Goal: Transaction & Acquisition: Purchase product/service

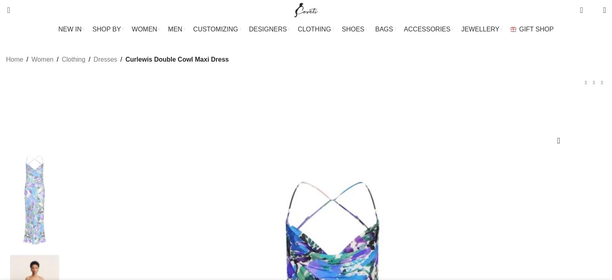
scroll to position [121, 0]
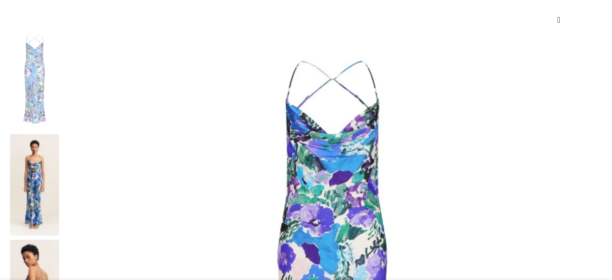
click at [59, 134] on img at bounding box center [34, 184] width 49 height 101
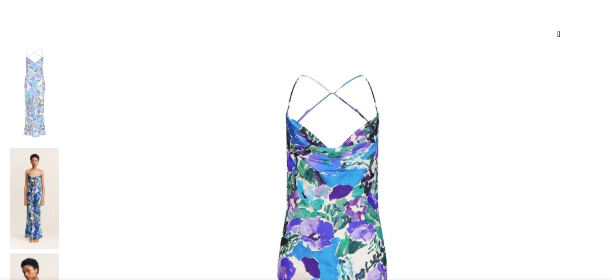
scroll to position [161, 0]
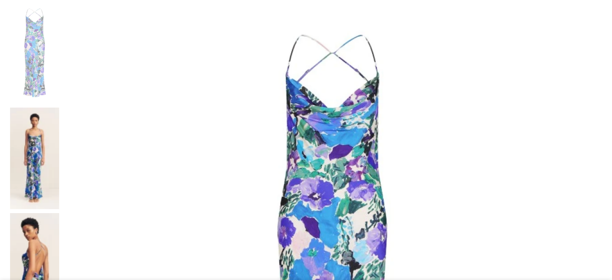
click at [59, 107] on img at bounding box center [34, 157] width 49 height 101
click at [59, 213] on img at bounding box center [34, 263] width 49 height 101
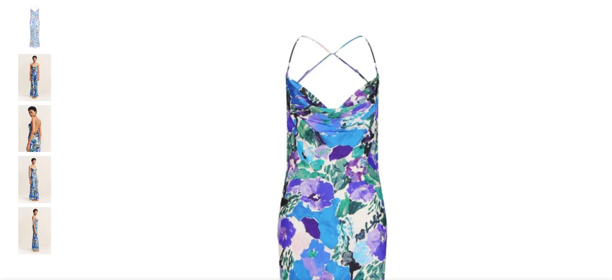
click at [59, 141] on img at bounding box center [34, 128] width 49 height 47
click at [59, 197] on img "4 / 8" at bounding box center [34, 179] width 49 height 47
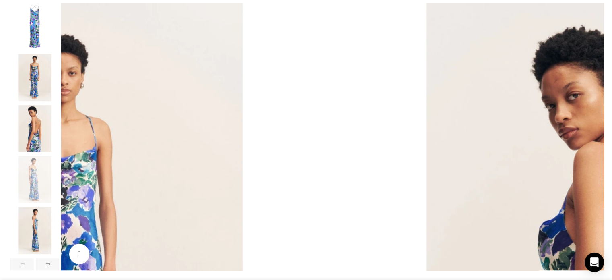
scroll to position [0, 85]
click at [59, 229] on img "5 / 8" at bounding box center [34, 230] width 49 height 47
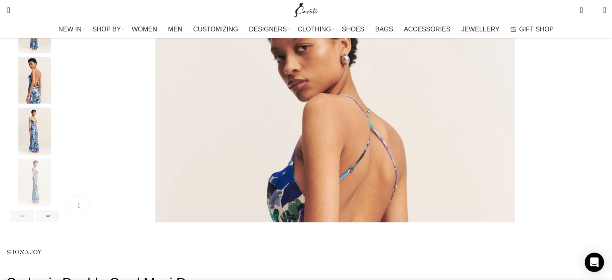
scroll to position [282, 0]
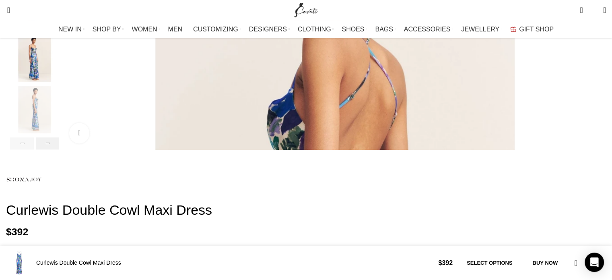
click at [60, 149] on div "Next slide" at bounding box center [48, 143] width 24 height 12
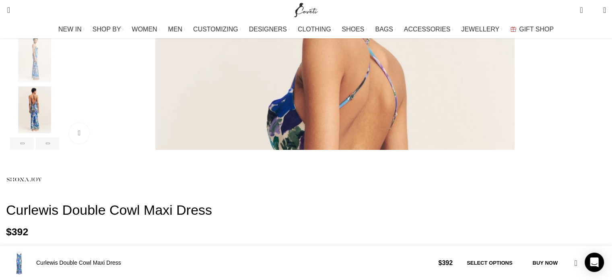
click at [59, 123] on img "6 / 8" at bounding box center [34, 109] width 49 height 47
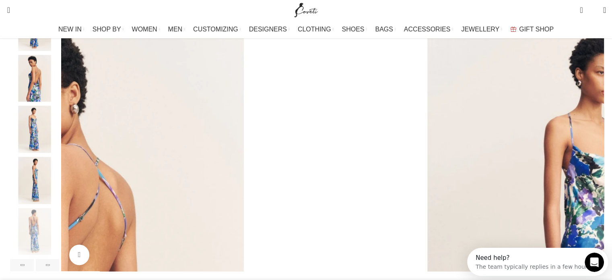
scroll to position [121, 0]
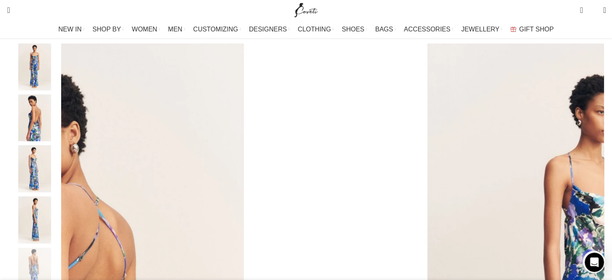
click at [59, 87] on img "2 / 8" at bounding box center [34, 66] width 49 height 47
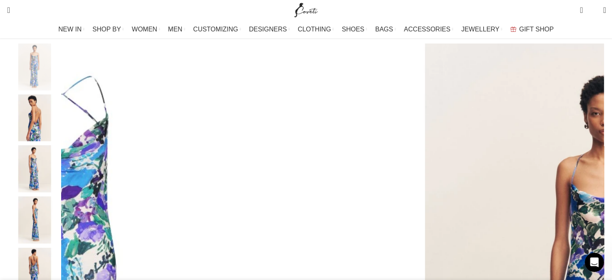
scroll to position [0, 169]
click at [59, 122] on img "3 / 8" at bounding box center [34, 117] width 49 height 47
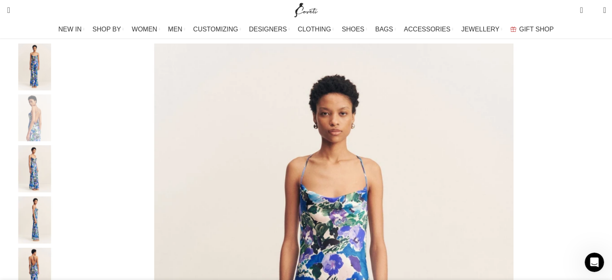
click at [59, 164] on img "4 / 8" at bounding box center [34, 168] width 49 height 47
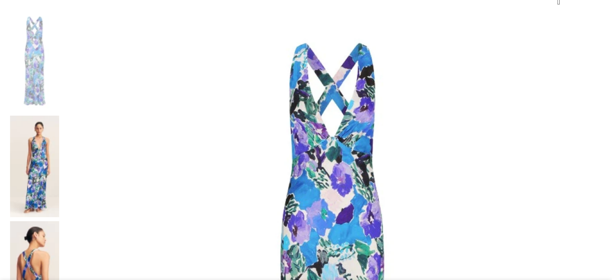
scroll to position [161, 0]
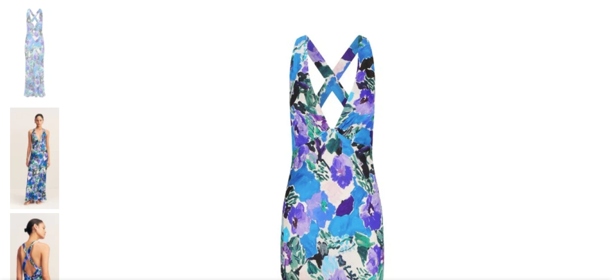
drag, startPoint x: 74, startPoint y: 92, endPoint x: 97, endPoint y: 107, distance: 27.8
click at [59, 107] on img at bounding box center [34, 157] width 49 height 101
click at [59, 213] on img at bounding box center [34, 263] width 49 height 101
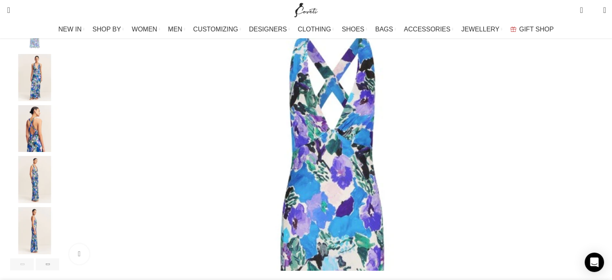
scroll to position [201, 0]
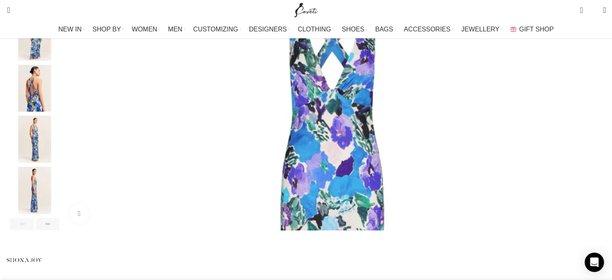
click at [59, 112] on img "3 / 8" at bounding box center [34, 88] width 49 height 47
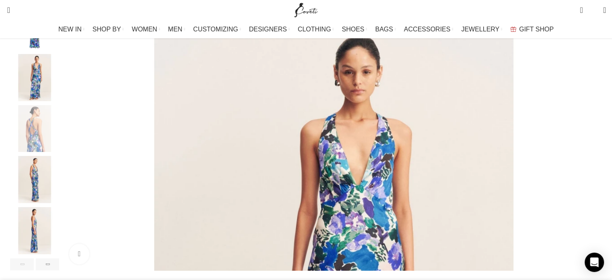
scroll to position [0, 85]
click at [59, 188] on img "4 / 8" at bounding box center [34, 179] width 49 height 47
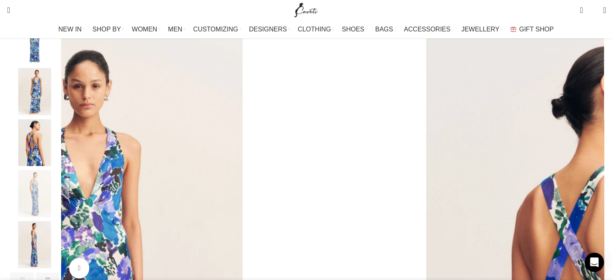
scroll to position [161, 0]
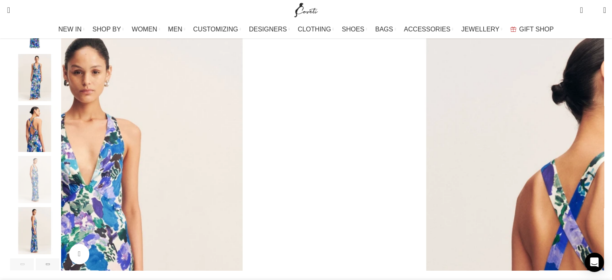
click at [59, 222] on img "5 / 8" at bounding box center [34, 230] width 49 height 47
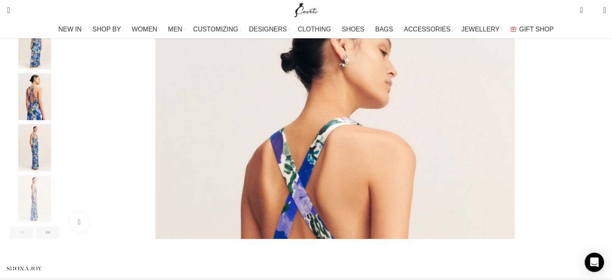
scroll to position [241, 0]
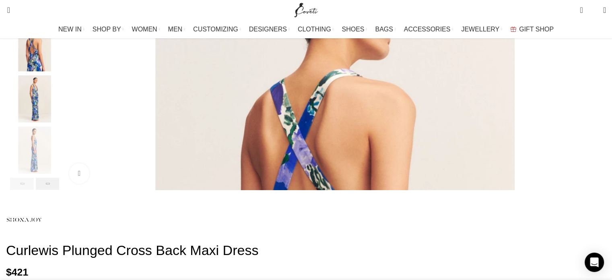
click at [60, 190] on div "Next slide" at bounding box center [48, 183] width 24 height 12
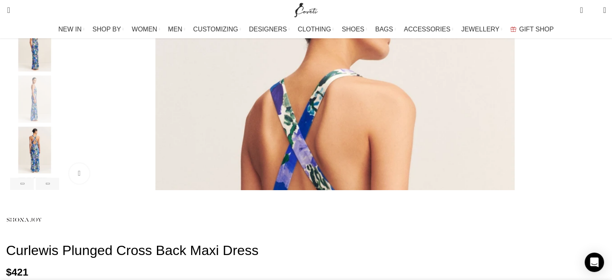
click at [59, 145] on img "6 / 8" at bounding box center [34, 149] width 49 height 47
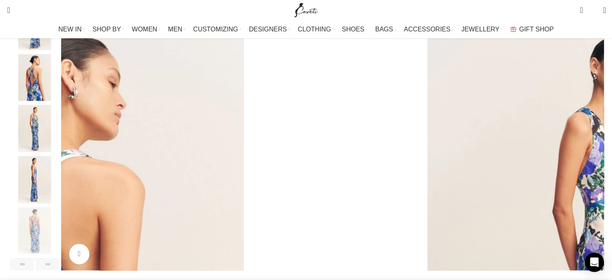
scroll to position [0, 339]
